Goal: Check status: Check status

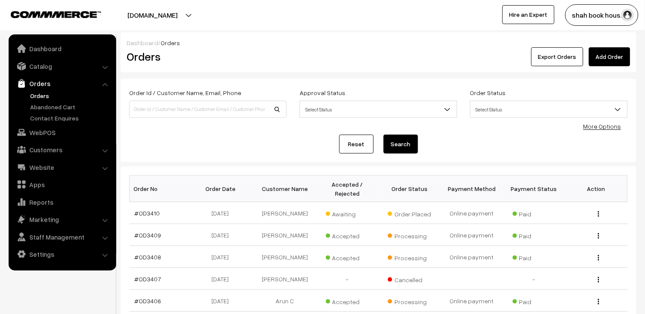
click at [40, 98] on link "Orders" at bounding box center [70, 95] width 85 height 9
click at [35, 95] on link "Orders" at bounding box center [70, 95] width 85 height 9
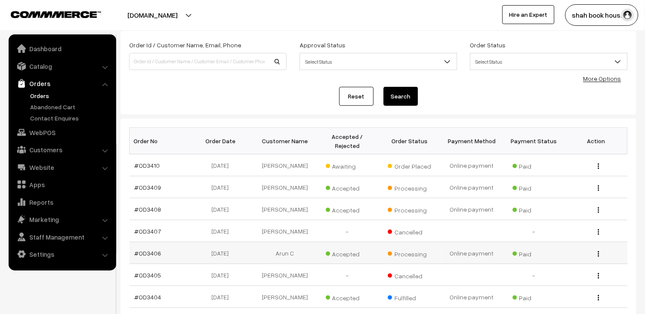
scroll to position [96, 0]
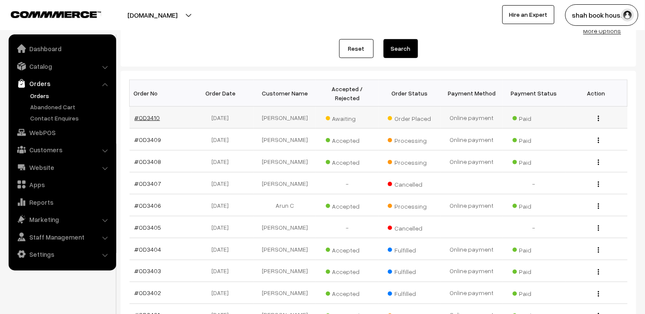
click at [149, 117] on link "#OD3410" at bounding box center [147, 117] width 25 height 7
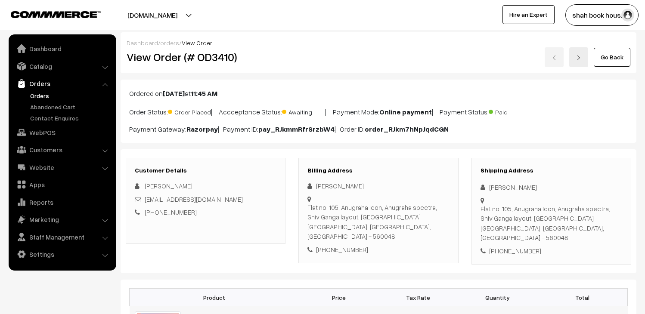
scroll to position [96, 0]
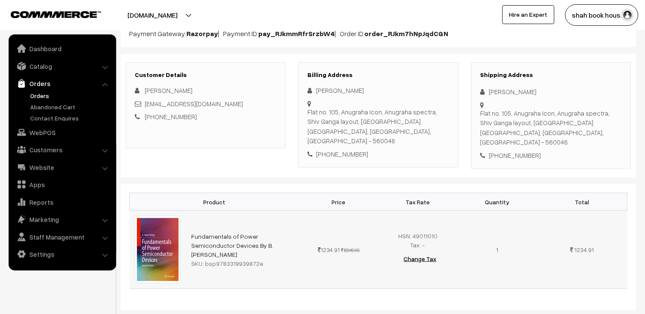
drag, startPoint x: 272, startPoint y: 257, endPoint x: 190, endPoint y: 231, distance: 85.7
click at [190, 231] on td "Fundamentals of Power Semiconductor Devices By B. Jayant Baliga SKU: bsp9783319…" at bounding box center [242, 250] width 113 height 78
click at [245, 276] on td "Fundamentals of Power Semiconductor Devices By B. Jayant Baliga SKU: bsp9783319…" at bounding box center [242, 250] width 113 height 78
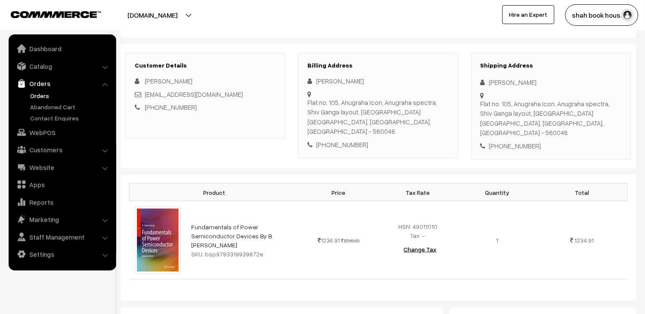
scroll to position [0, 0]
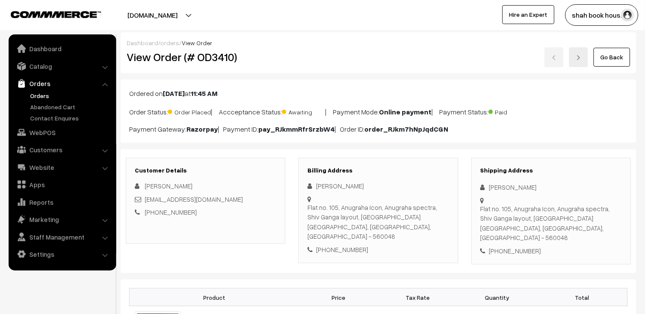
click at [65, 95] on link "Orders" at bounding box center [70, 95] width 85 height 9
